Goal: Task Accomplishment & Management: Complete application form

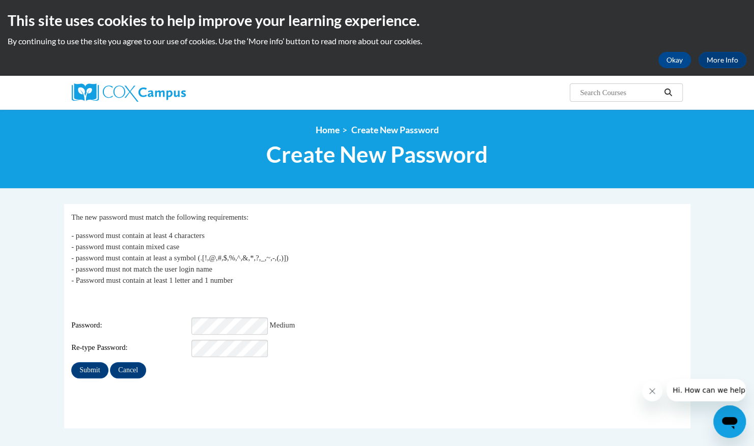
click at [331, 321] on div "Password: Medium" at bounding box center [376, 326] width 611 height 17
click at [102, 363] on input "Submit" at bounding box center [89, 370] width 37 height 16
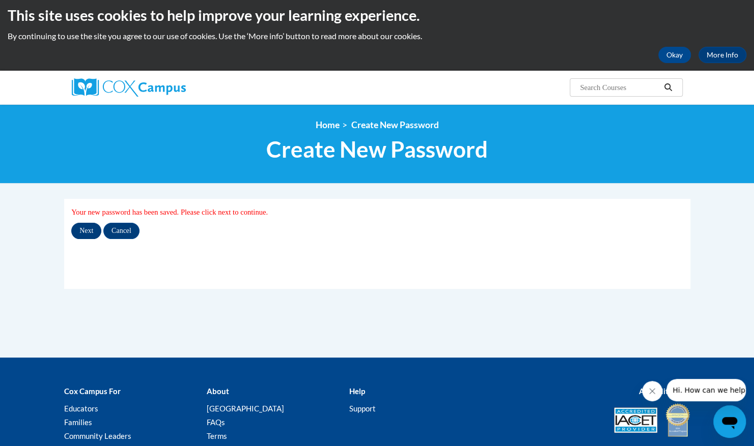
scroll to position [6, 0]
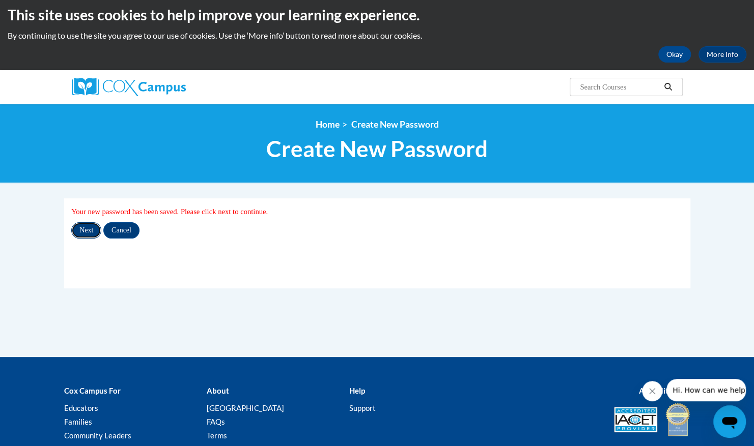
click at [89, 230] on input "Next" at bounding box center [86, 230] width 30 height 16
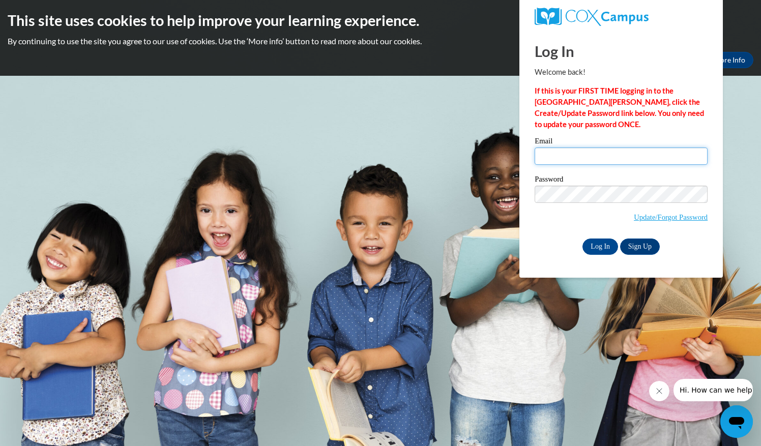
click at [585, 155] on input "Email" at bounding box center [621, 156] width 173 height 17
type input "[EMAIL_ADDRESS][DOMAIN_NAME]"
click at [601, 247] on input "Log In" at bounding box center [601, 247] width 36 height 16
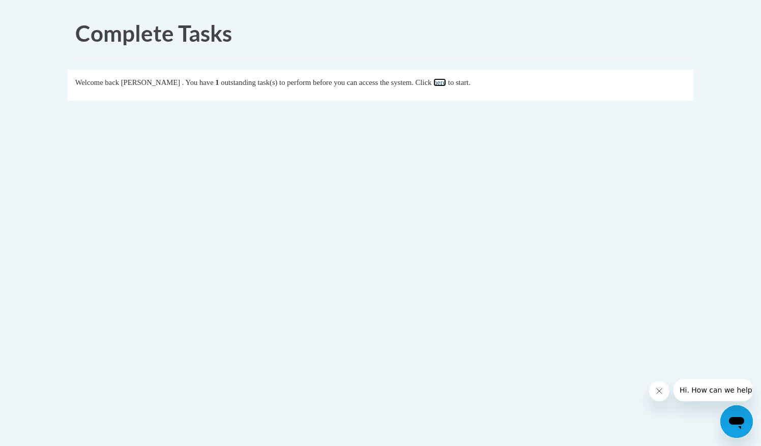
click at [446, 78] on link "here" at bounding box center [440, 82] width 13 height 8
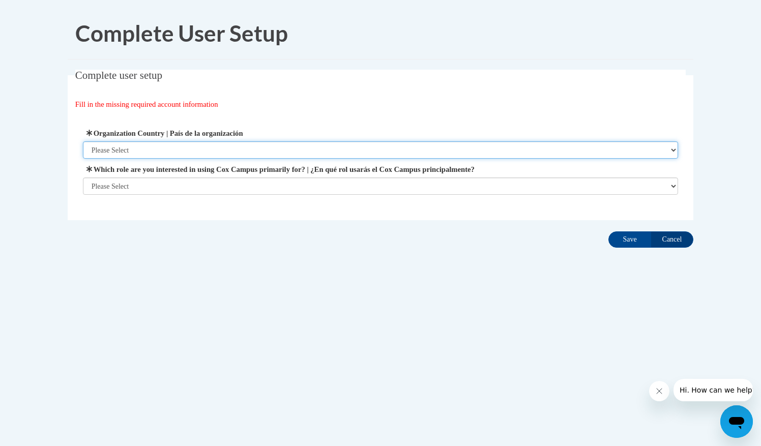
click at [675, 147] on select "Please Select United States | Estados Unidos Outside of the United States | Fue…" at bounding box center [381, 149] width 596 height 17
select select "ad49bcad-a171-4b2e-b99c-48b446064914"
click at [83, 141] on select "Please Select United States | Estados Unidos Outside of the United States | Fue…" at bounding box center [381, 149] width 596 height 17
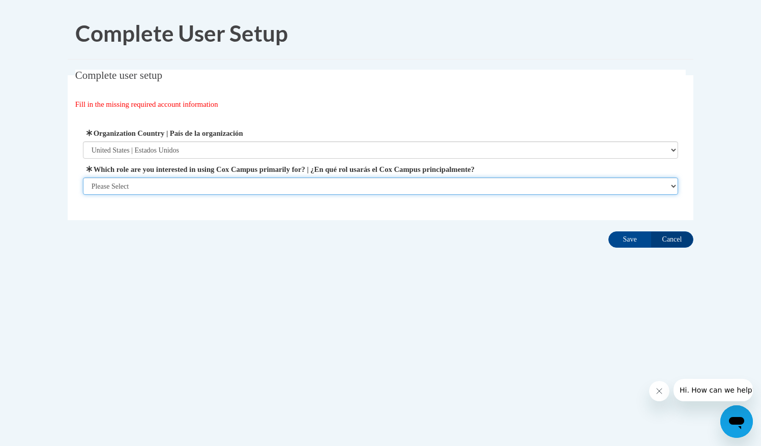
click at [674, 186] on select "Please Select College/University | Colegio/Universidad Community/Nonprofit Part…" at bounding box center [381, 186] width 596 height 17
select select "fbf2d438-af2f-41f8-98f1-81c410e29de3"
click at [83, 195] on select "Please Select College/University | Colegio/Universidad Community/Nonprofit Part…" at bounding box center [381, 186] width 596 height 17
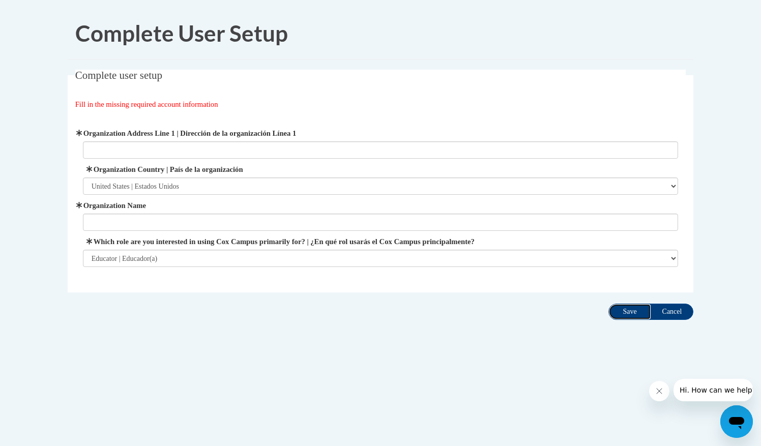
click at [620, 313] on input "Save" at bounding box center [630, 312] width 43 height 16
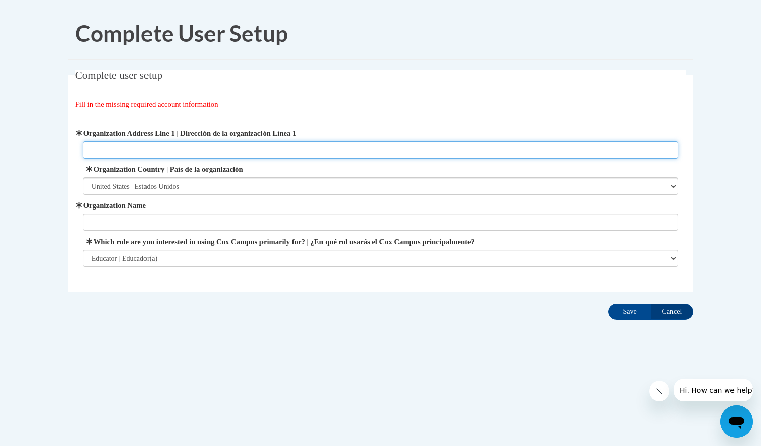
click at [209, 148] on input "Organization Address Line 1 | Dirección de la organización Línea 1" at bounding box center [381, 149] width 596 height 17
type input "130 CAMELLIA CT"
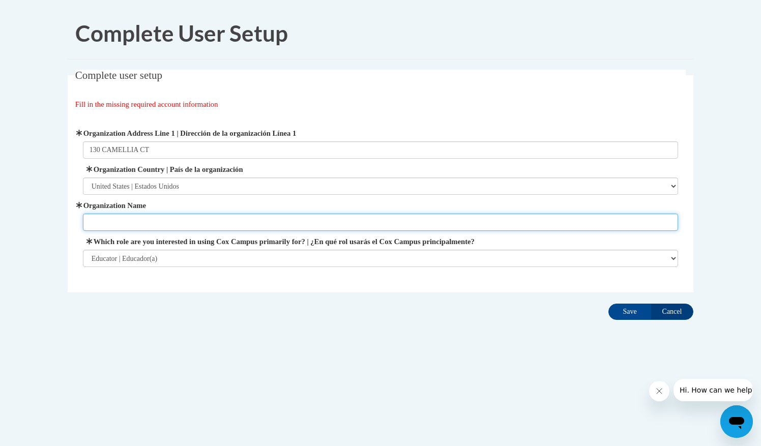
click at [192, 217] on input "Organization Name" at bounding box center [381, 222] width 596 height 17
type input "The Epstein School"
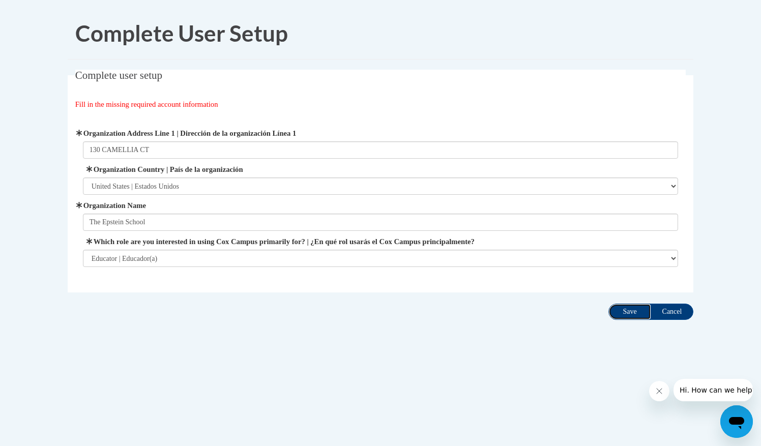
click at [637, 306] on input "Save" at bounding box center [630, 312] width 43 height 16
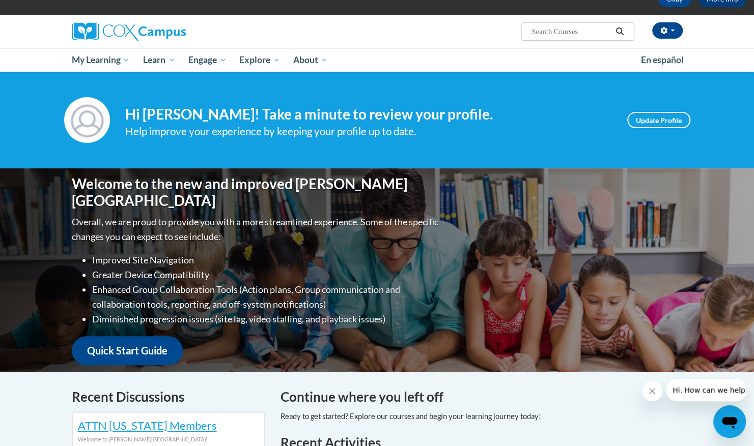
scroll to position [83, 0]
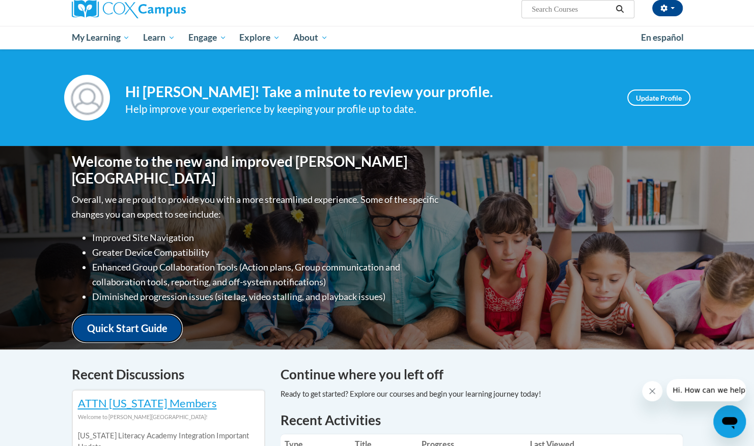
click at [138, 320] on link "Quick Start Guide" at bounding box center [127, 328] width 111 height 29
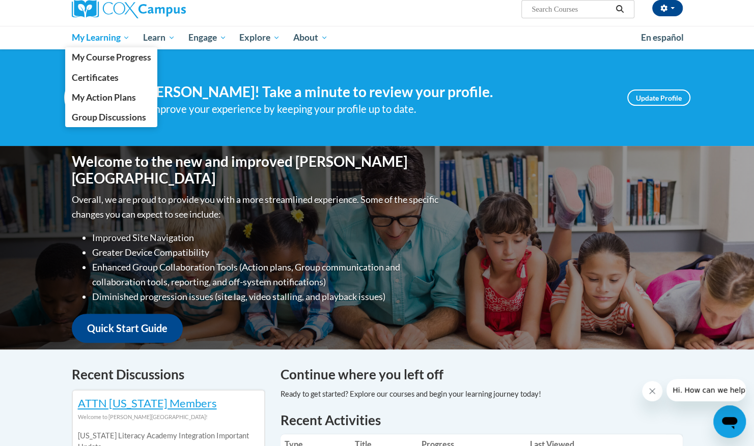
click at [129, 36] on span "My Learning" at bounding box center [100, 38] width 59 height 12
click at [117, 77] on span "Certificates" at bounding box center [94, 77] width 47 height 11
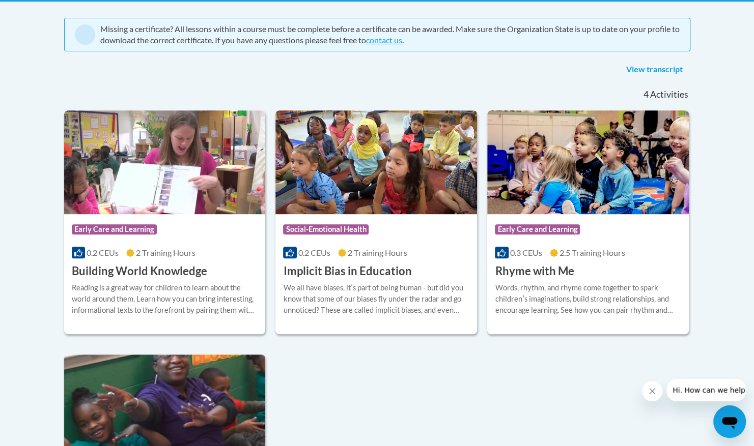
scroll to position [210, 0]
